Goal: Information Seeking & Learning: Learn about a topic

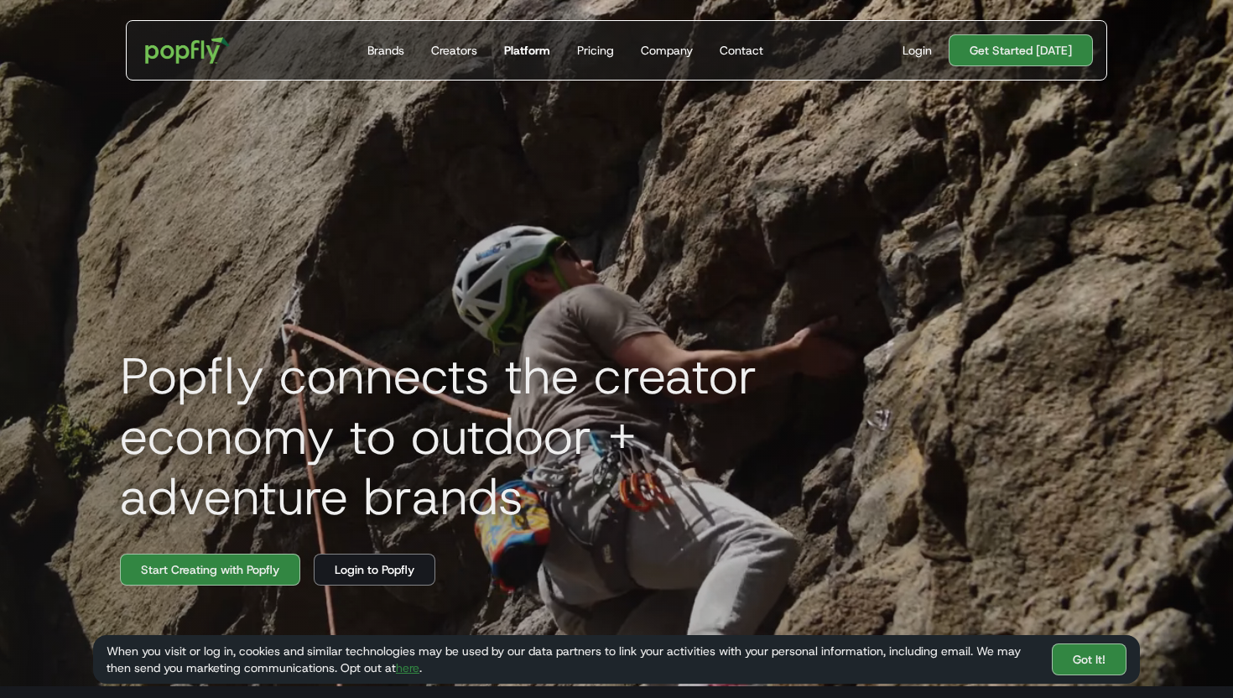
click at [519, 57] on div "Platform" at bounding box center [527, 50] width 46 height 17
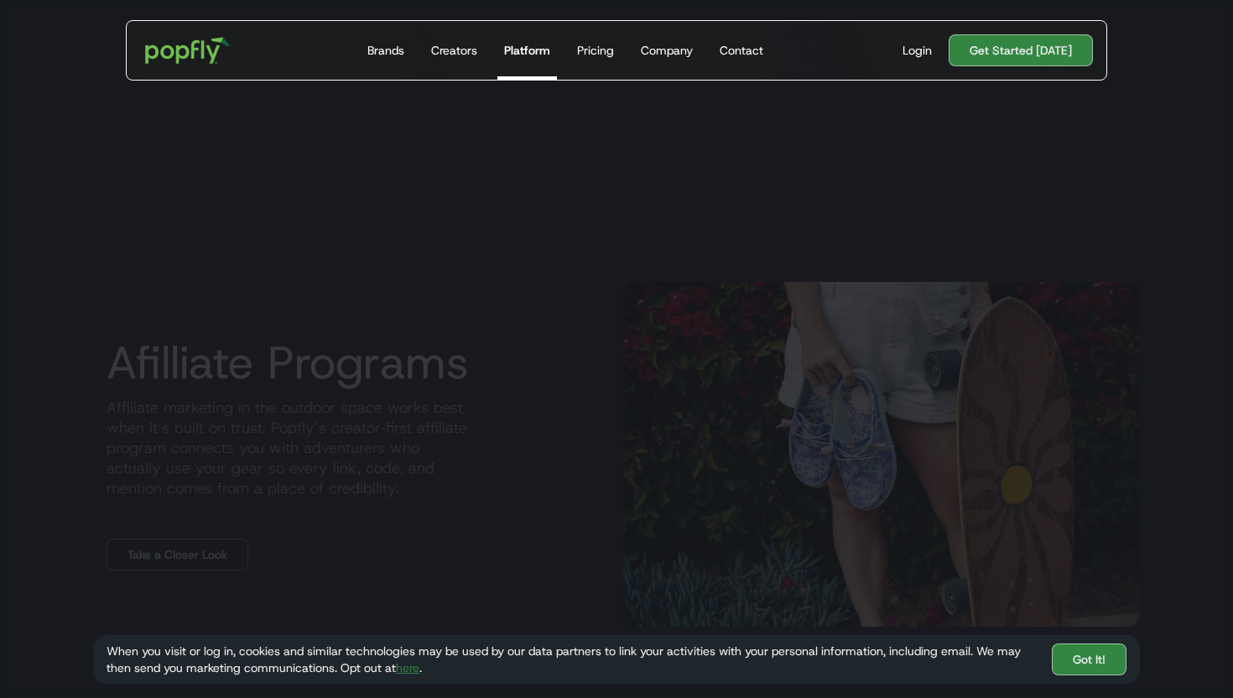
scroll to position [1983, 0]
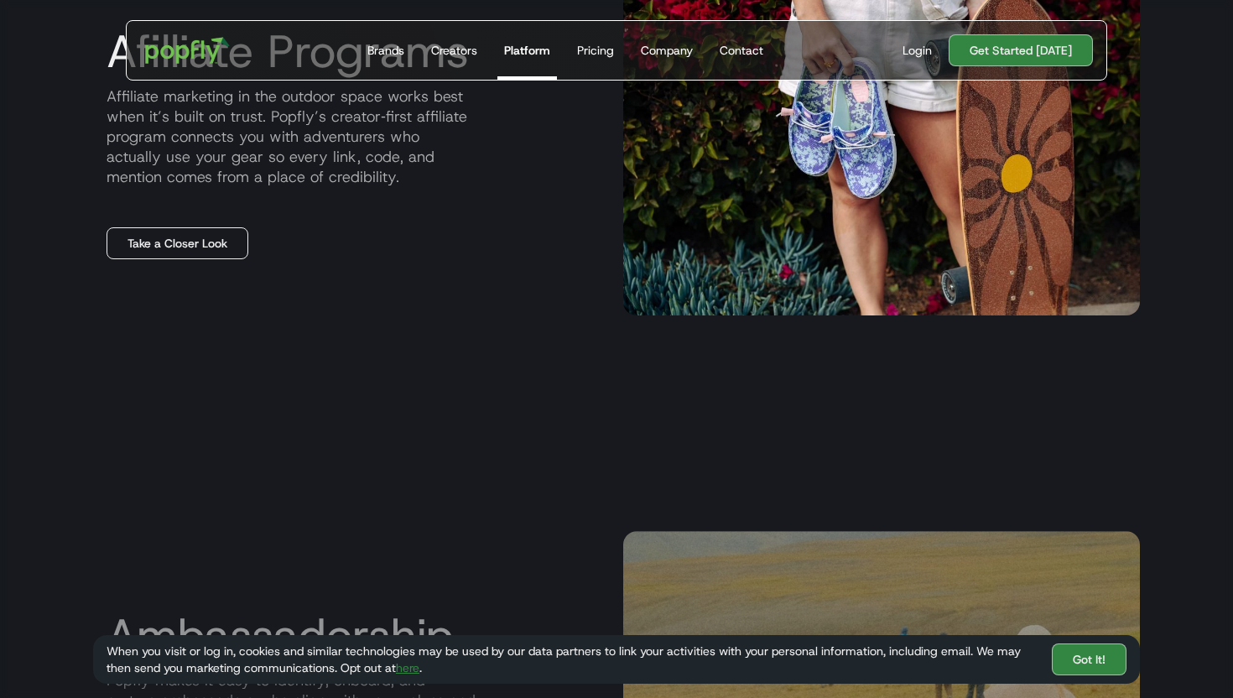
click at [218, 250] on link "Take a Closer Look" at bounding box center [178, 243] width 142 height 32
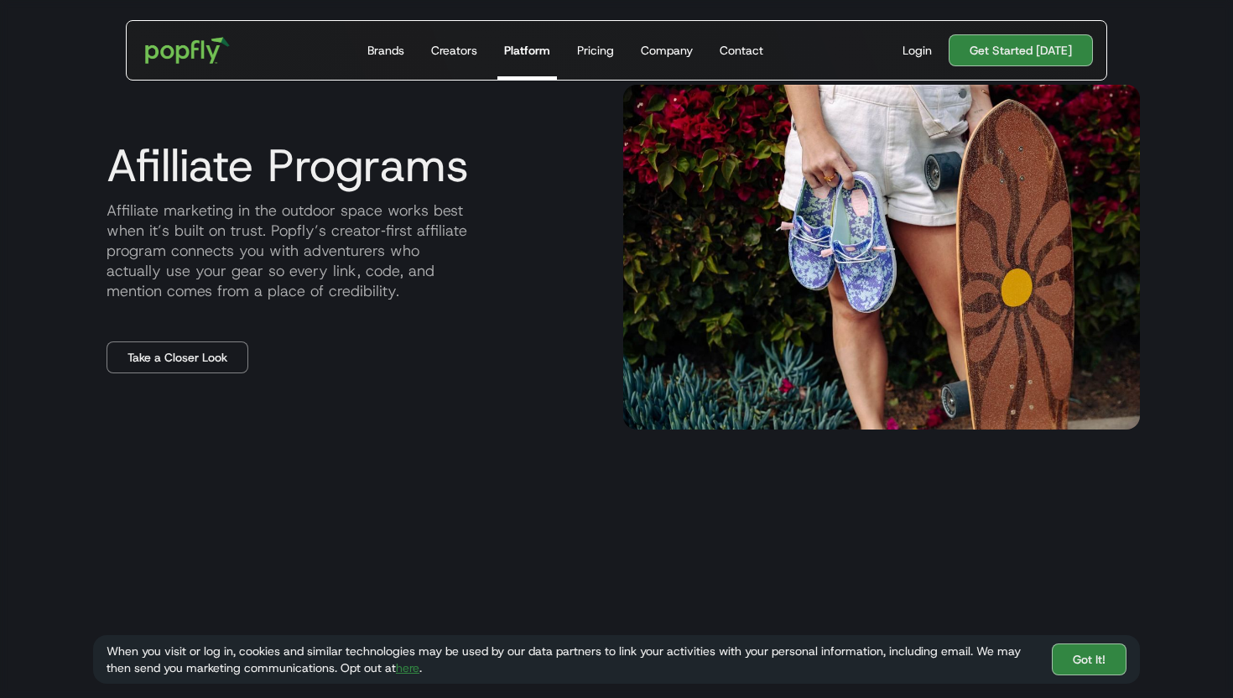
scroll to position [1868, 0]
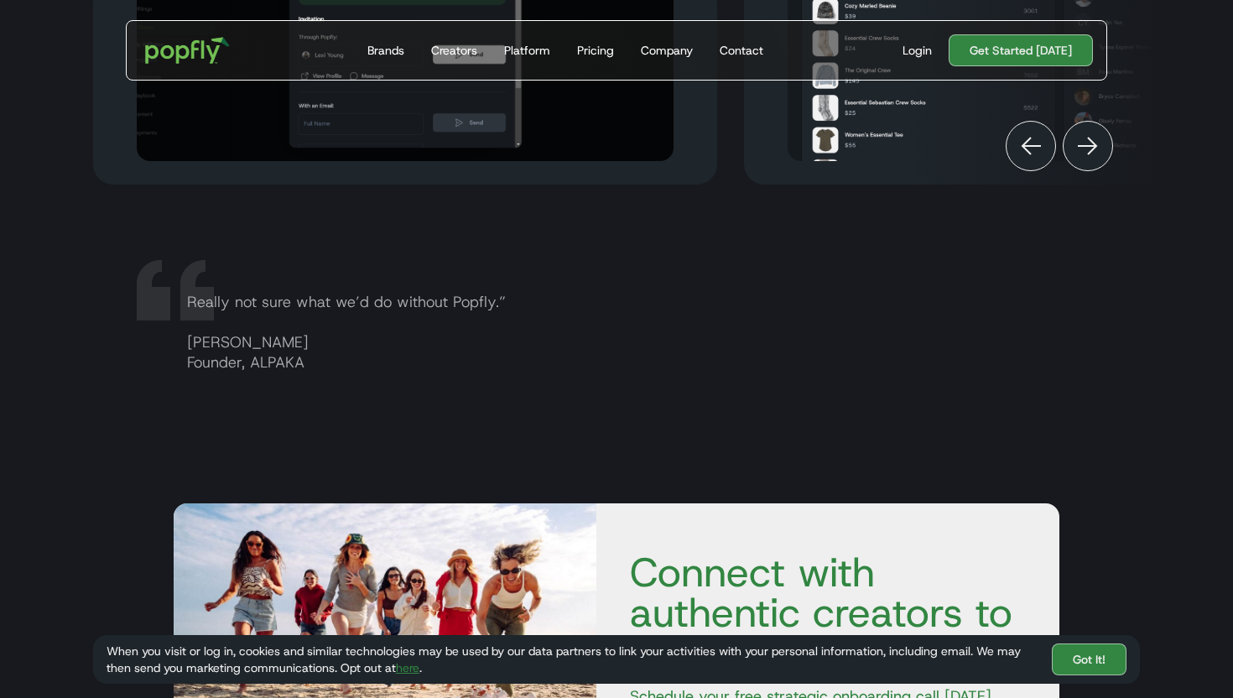
scroll to position [2442, 0]
